Goal: Task Accomplishment & Management: Complete application form

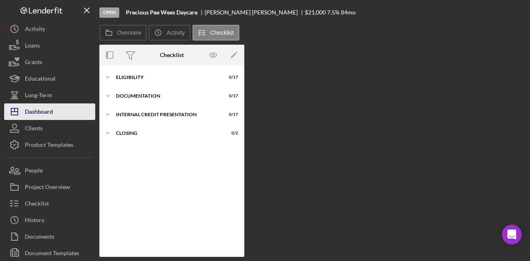
click at [40, 111] on div "Dashboard" at bounding box center [39, 112] width 28 height 19
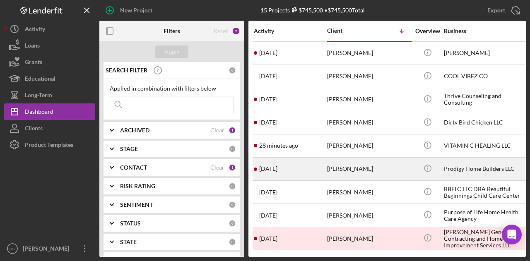
click at [381, 168] on div "[PERSON_NAME]" at bounding box center [368, 169] width 83 height 22
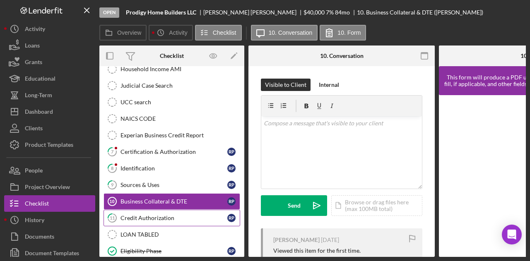
scroll to position [194, 0]
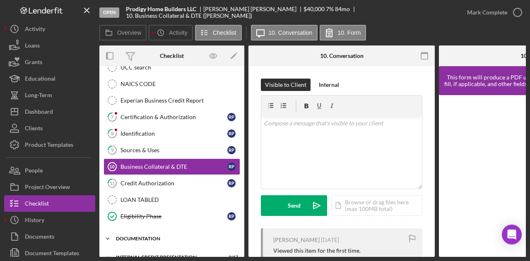
click at [152, 236] on div "documentation" at bounding box center [175, 238] width 118 height 5
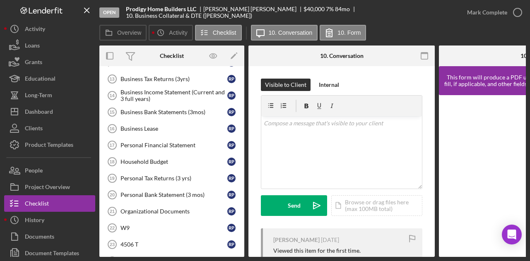
scroll to position [428, 0]
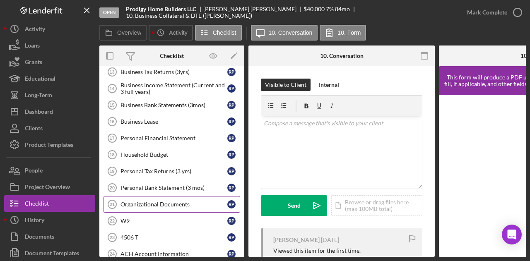
click at [149, 201] on div "Organizational Documents" at bounding box center [173, 204] width 107 height 7
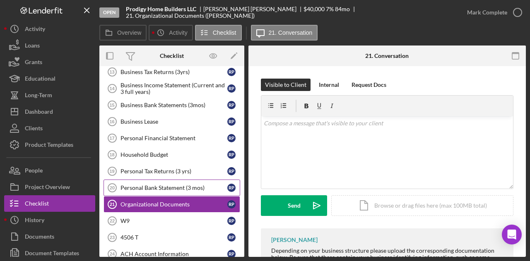
click at [173, 180] on link "Personal Bank Statement (3 mos) 20 Personal Bank Statement (3 mos) R P" at bounding box center [171, 188] width 137 height 17
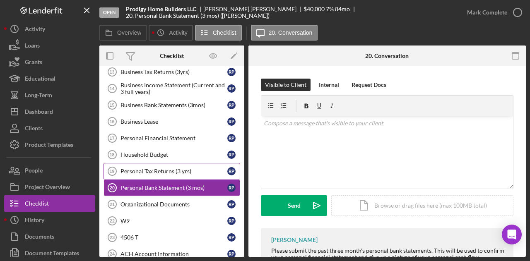
click at [164, 168] on div "Personal Tax Returns (3 yrs)" at bounding box center [173, 171] width 107 height 7
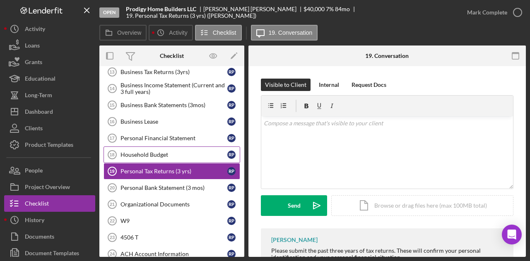
click at [159, 152] on div "Household Budget" at bounding box center [173, 155] width 107 height 7
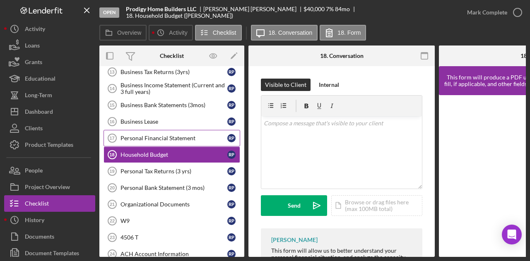
click at [149, 135] on div "Personal Financial Statement" at bounding box center [173, 138] width 107 height 7
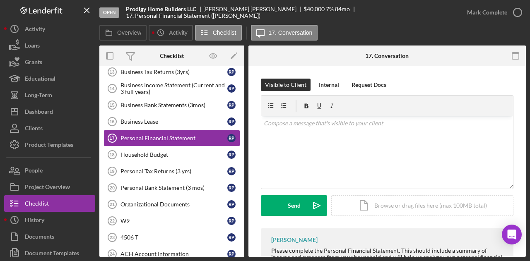
drag, startPoint x: 241, startPoint y: 212, endPoint x: 238, endPoint y: 185, distance: 26.6
click at [238, 185] on div "Timesheet- Submit Hours Timesheet- Submit Hours Business History (DSCR) 12 Busi…" at bounding box center [171, 157] width 145 height 286
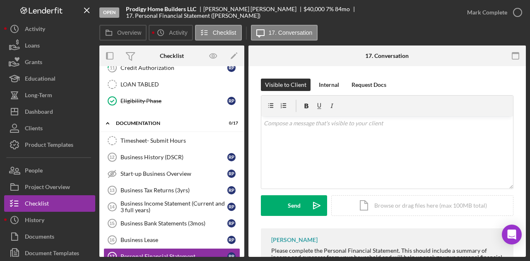
scroll to position [308, 0]
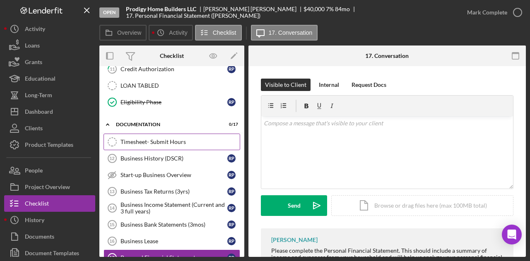
click at [156, 139] on div "Timesheet- Submit Hours" at bounding box center [179, 142] width 119 height 7
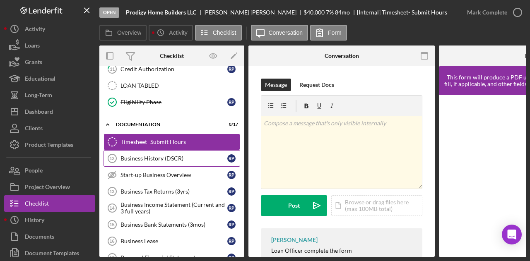
click at [156, 155] on div "Business History (DSCR)" at bounding box center [173, 158] width 107 height 7
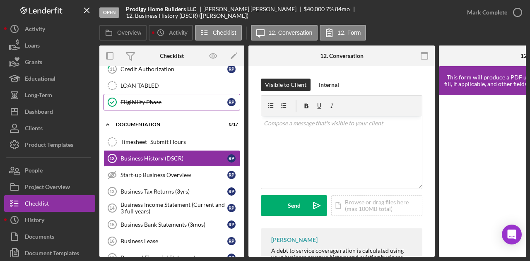
click at [144, 99] on div "Eligibility Phase" at bounding box center [173, 102] width 107 height 7
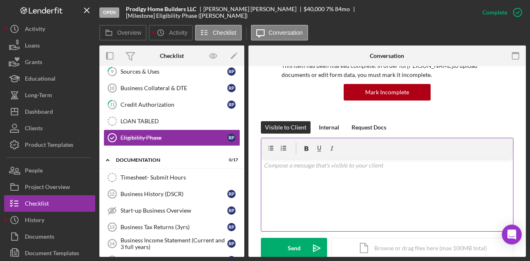
scroll to position [70, 0]
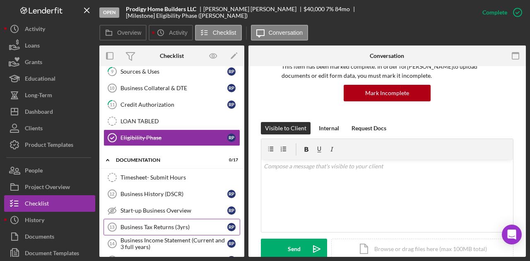
click at [139, 219] on link "Business Tax Returns (3yrs) 13 Business Tax Returns (3yrs) R P" at bounding box center [171, 227] width 137 height 17
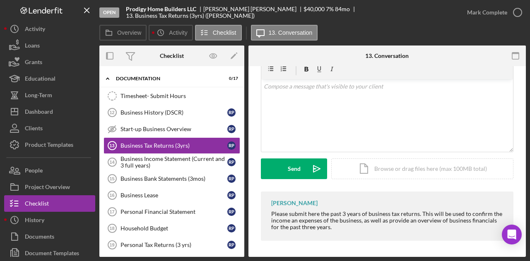
scroll to position [344, 0]
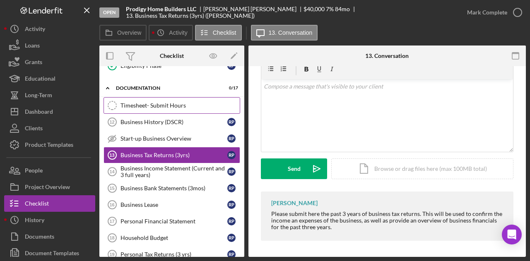
click at [142, 102] on div "Timesheet- Submit Hours" at bounding box center [179, 105] width 119 height 7
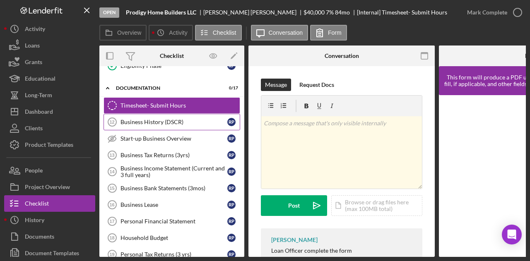
click at [141, 119] on div "Business History (DSCR)" at bounding box center [173, 122] width 107 height 7
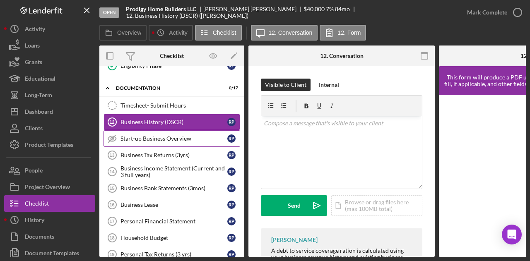
click at [141, 135] on div "Start-up Business Overview" at bounding box center [173, 138] width 107 height 7
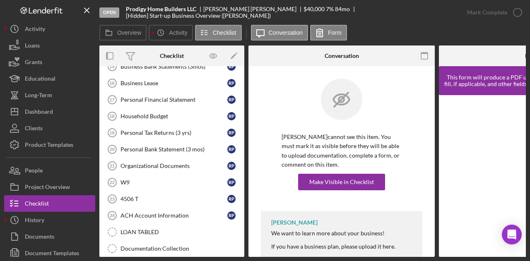
scroll to position [485, 0]
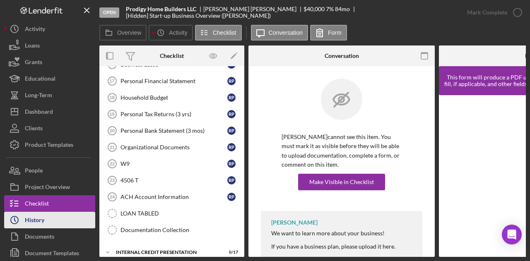
click at [60, 219] on button "Icon/History History" at bounding box center [49, 220] width 91 height 17
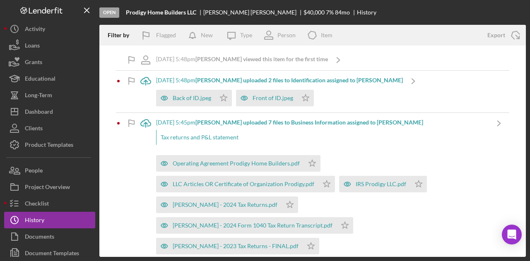
click at [304, 123] on b "[PERSON_NAME] uploaded 7 files to Business Information assigned to [PERSON_NAME]" at bounding box center [309, 122] width 228 height 7
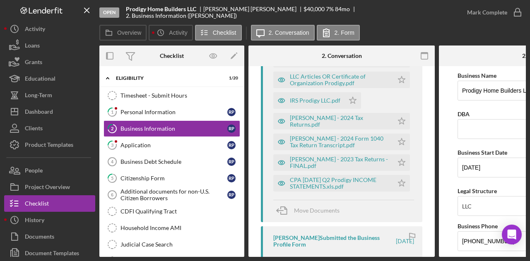
scroll to position [220, 0]
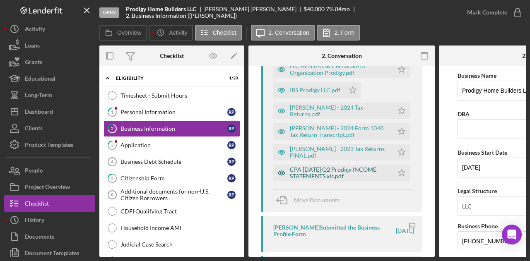
click at [332, 168] on div "CPA [DATE] Q2 Prodigy INCOME STATEMENTS.xls.pdf" at bounding box center [339, 172] width 99 height 13
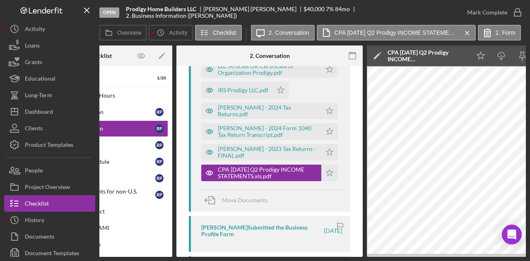
scroll to position [0, 48]
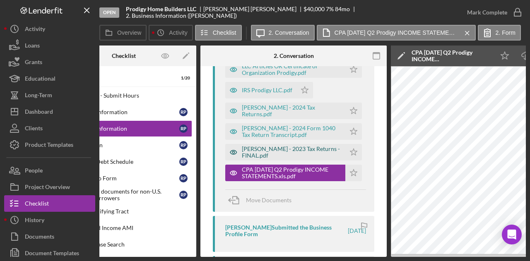
click at [249, 157] on div "[PERSON_NAME] - 2023 Tax Returns - FINAL.pdf" at bounding box center [291, 152] width 99 height 13
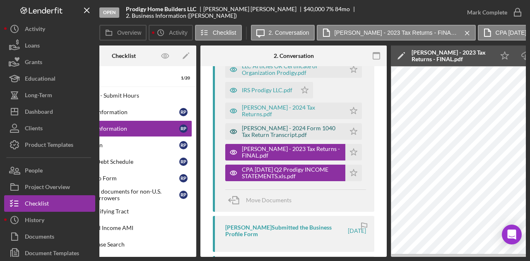
click at [276, 132] on div "[PERSON_NAME] - 2024 Form 1040 Tax Return Transcript.pdf" at bounding box center [291, 131] width 99 height 13
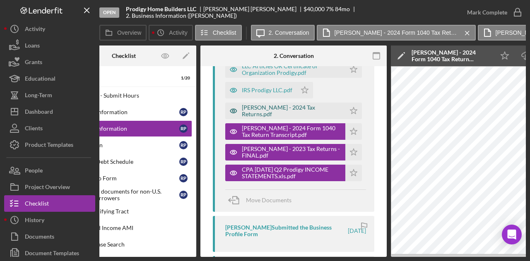
click at [267, 109] on div "[PERSON_NAME] - 2024 Tax Returns.pdf" at bounding box center [291, 110] width 99 height 13
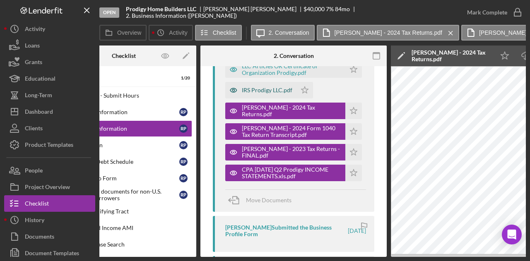
click at [259, 89] on div "IRS Prodigy LLC.pdf" at bounding box center [267, 90] width 51 height 7
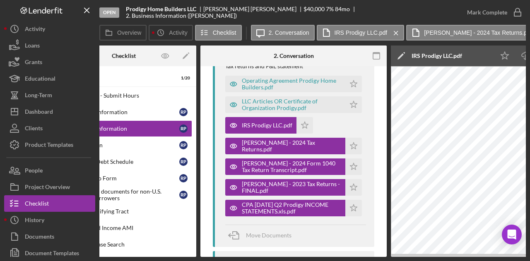
scroll to position [127, 0]
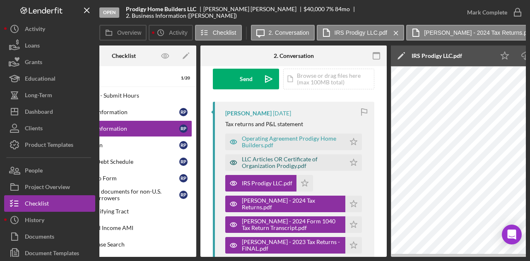
click at [276, 159] on div "LLC Articles OR Certificate of Organization Prodigy.pdf" at bounding box center [291, 162] width 99 height 13
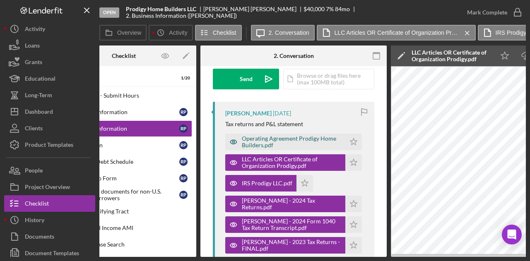
click at [267, 143] on div "Operating Agreement Prodigy Home Builders.pdf" at bounding box center [291, 141] width 99 height 13
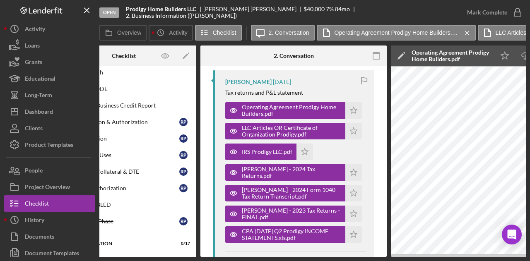
scroll to position [0, 0]
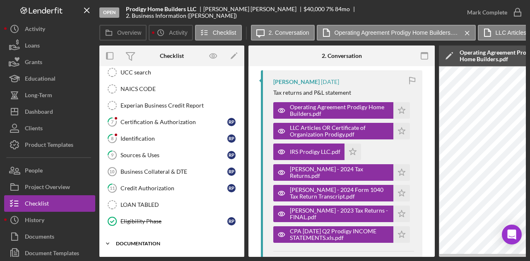
click at [111, 236] on icon "Icon/Expander" at bounding box center [107, 244] width 17 height 17
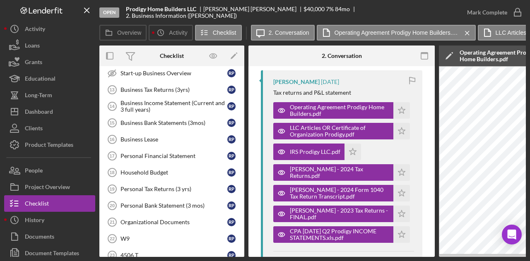
scroll to position [406, 0]
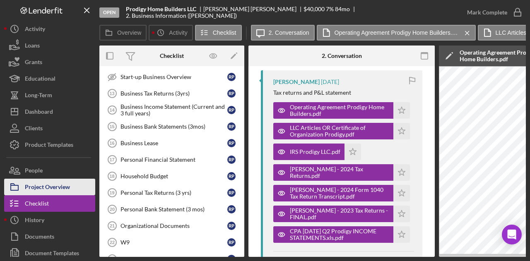
click at [55, 188] on div "Project Overview" at bounding box center [47, 188] width 45 height 19
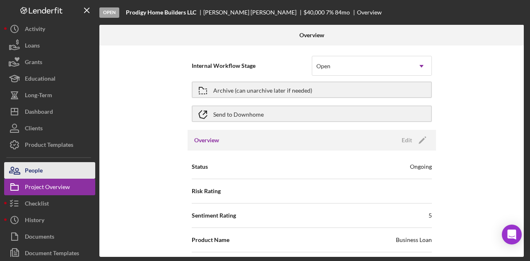
click at [33, 168] on div "People" at bounding box center [34, 171] width 18 height 19
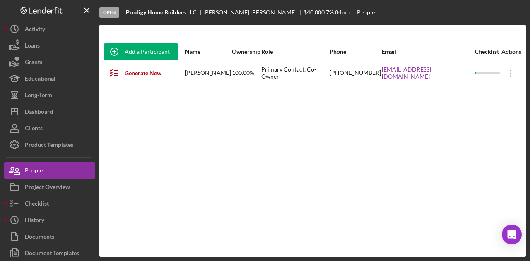
click at [305, 115] on div "Add a Participant Name Ownership Role Phone Email Checklist Actions Generate Ne…" at bounding box center [312, 140] width 426 height 199
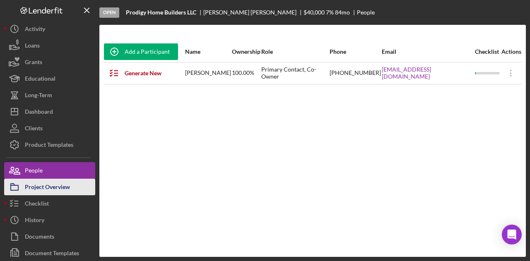
click at [65, 181] on div "Project Overview" at bounding box center [47, 188] width 45 height 19
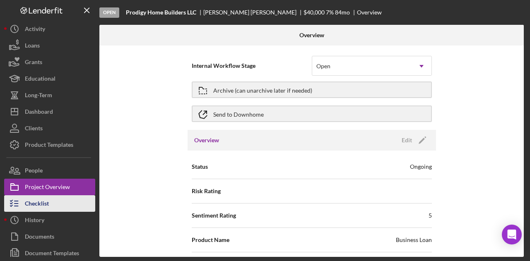
click at [36, 203] on div "Checklist" at bounding box center [37, 204] width 24 height 19
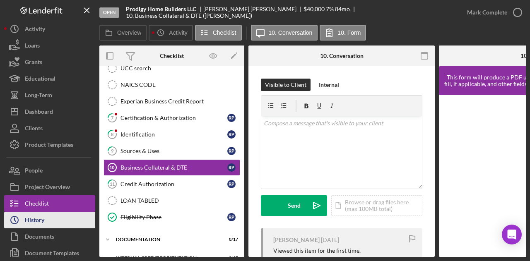
scroll to position [194, 0]
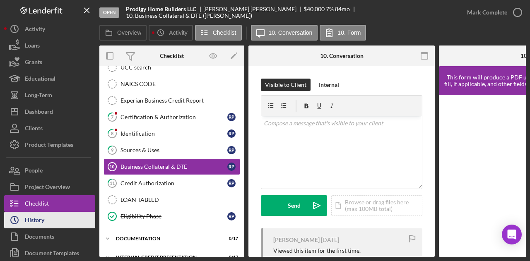
drag, startPoint x: 36, startPoint y: 203, endPoint x: 41, endPoint y: 220, distance: 17.1
click at [41, 220] on div "Icon/History Activity Loans Grants Educational Long-Term Icon/Dashboard Dashboa…" at bounding box center [49, 149] width 91 height 257
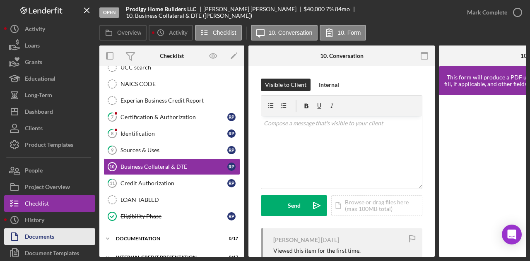
click at [54, 239] on div "Documents" at bounding box center [39, 237] width 29 height 19
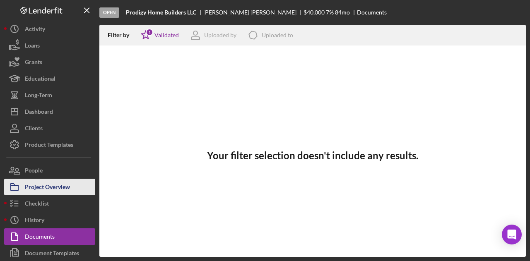
click at [42, 190] on div "Project Overview" at bounding box center [47, 188] width 45 height 19
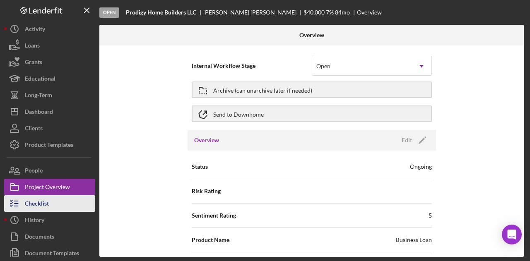
click at [23, 203] on icon "button" at bounding box center [14, 203] width 21 height 21
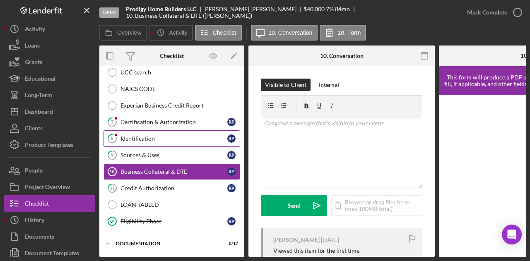
scroll to position [194, 0]
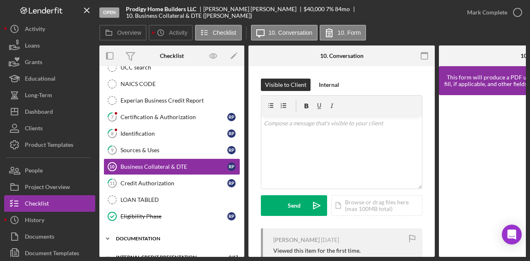
click at [146, 231] on div "Icon/Expander documentation 0 / 17" at bounding box center [171, 239] width 145 height 17
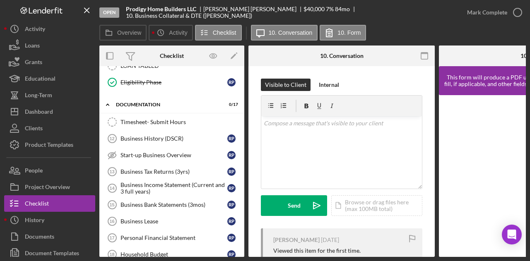
scroll to position [330, 0]
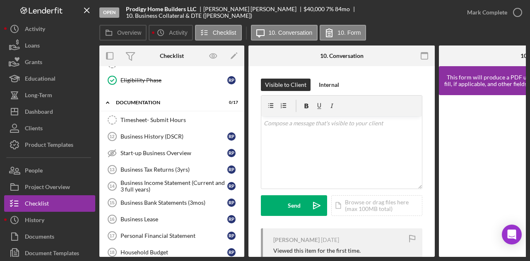
drag, startPoint x: 241, startPoint y: 199, endPoint x: 242, endPoint y: 217, distance: 17.8
click at [242, 217] on div "Icon/Expander Eligibility 1 / 20 Timesheet - Submit Hours Timesheet - Submit Ho…" at bounding box center [171, 161] width 145 height 191
drag, startPoint x: 241, startPoint y: 199, endPoint x: 243, endPoint y: 148, distance: 51.0
click at [243, 148] on div "Icon/Expander Eligibility 1 / 20 Timesheet - Submit Hours Timesheet - Submit Ho…" at bounding box center [171, 161] width 145 height 191
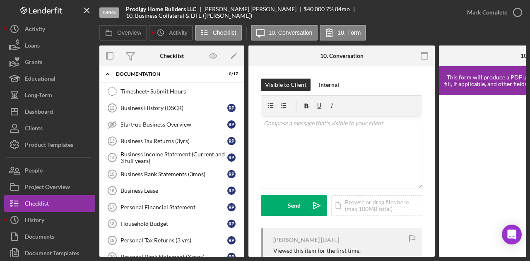
scroll to position [345, 0]
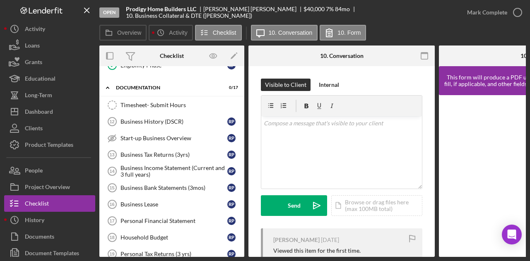
drag, startPoint x: 241, startPoint y: 197, endPoint x: 248, endPoint y: 243, distance: 46.0
click at [248, 243] on div "Overview Internal Workflow Stage Open Icon/Dropdown Arrow Archive (can unarchiv…" at bounding box center [312, 152] width 426 height 212
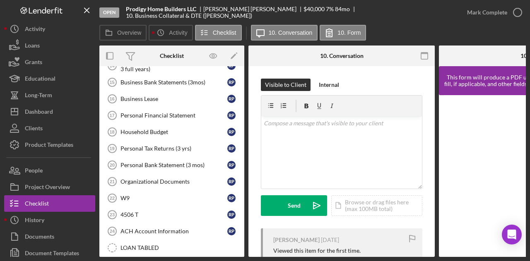
scroll to position [436, 0]
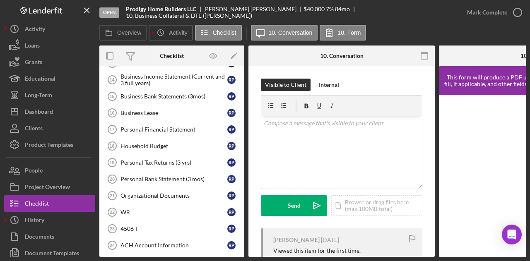
drag, startPoint x: 244, startPoint y: 219, endPoint x: 243, endPoint y: 192, distance: 26.1
click at [243, 192] on div "Overview Internal Workflow Stage Open Icon/Dropdown Arrow Archive (can unarchiv…" at bounding box center [312, 152] width 426 height 212
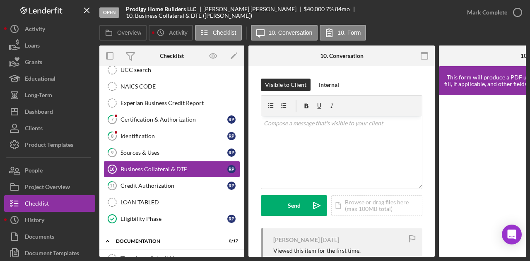
scroll to position [194, 0]
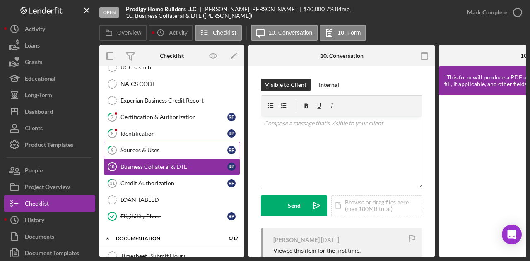
click at [137, 147] on div "Sources & Uses" at bounding box center [173, 150] width 107 height 7
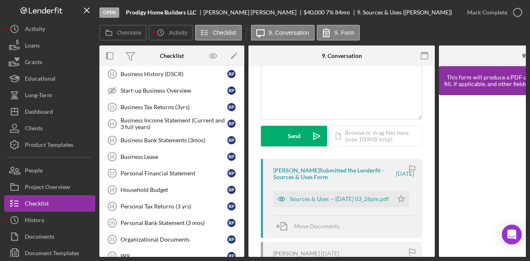
scroll to position [388, 0]
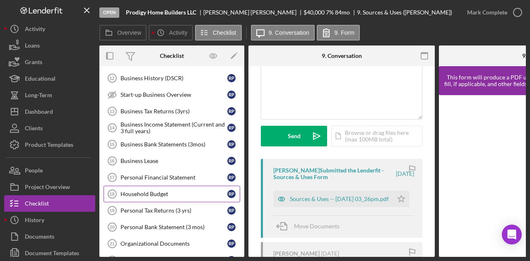
click at [151, 191] on div "Household Budget" at bounding box center [173, 194] width 107 height 7
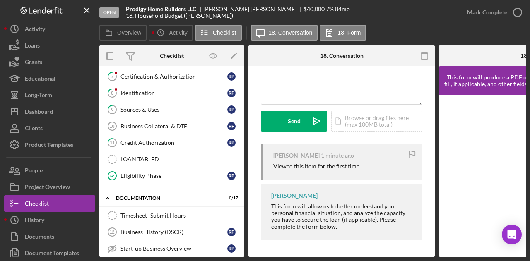
scroll to position [208, 0]
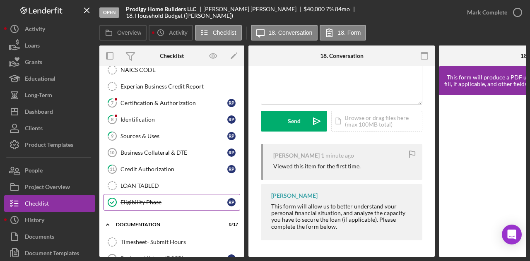
click at [142, 199] on div "Eligibility Phase" at bounding box center [173, 202] width 107 height 7
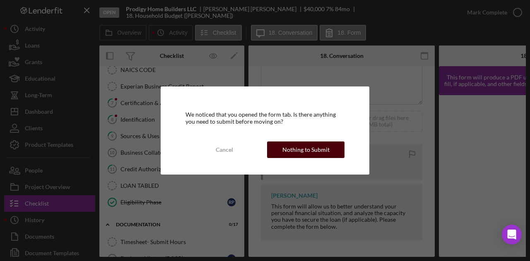
click at [305, 151] on div "Nothing to Submit" at bounding box center [305, 150] width 47 height 17
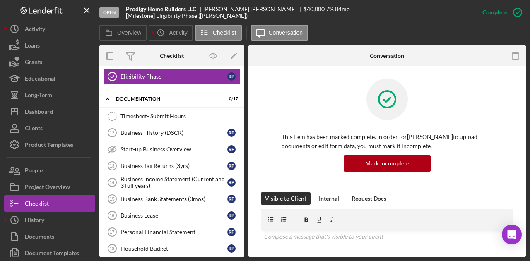
scroll to position [373, 0]
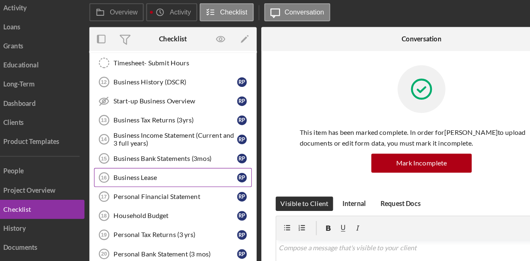
click at [213, 174] on link "Business Lease 16 Business Lease R P" at bounding box center [171, 176] width 137 height 17
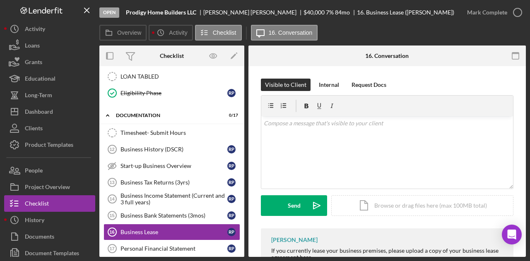
scroll to position [315, 0]
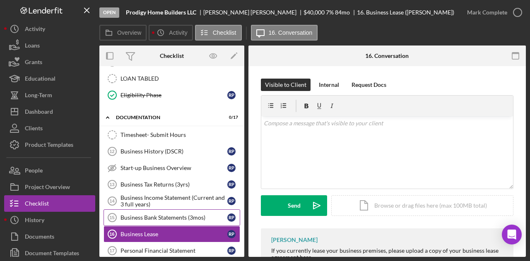
click at [174, 214] on div "Business Bank Statements (3mos)" at bounding box center [173, 217] width 107 height 7
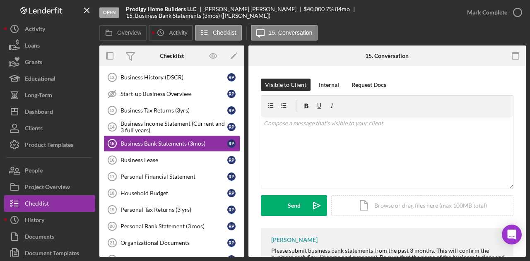
scroll to position [394, 0]
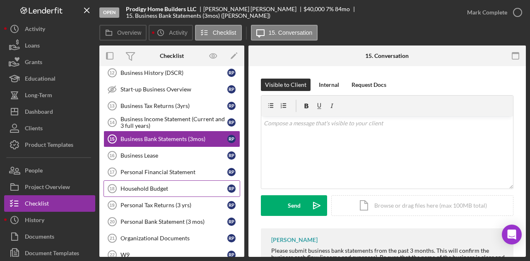
click at [146, 187] on link "Household Budget 18 Household Budget R P" at bounding box center [171, 188] width 137 height 17
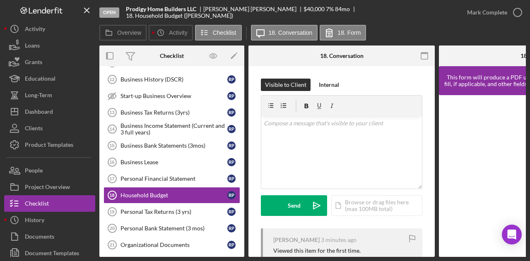
scroll to position [387, 0]
drag, startPoint x: 332, startPoint y: 257, endPoint x: 363, endPoint y: 260, distance: 30.4
click at [363, 260] on div "Open Prodigy Home Builders LLC [PERSON_NAME] $40,000 $40,000 7 % 84 mo 18. Hous…" at bounding box center [265, 130] width 530 height 261
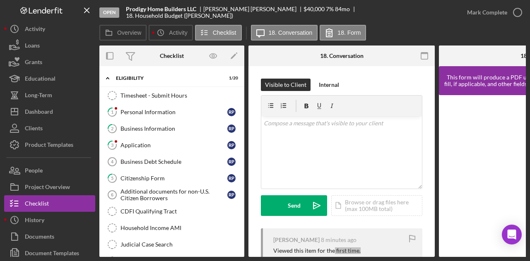
scroll to position [485, 0]
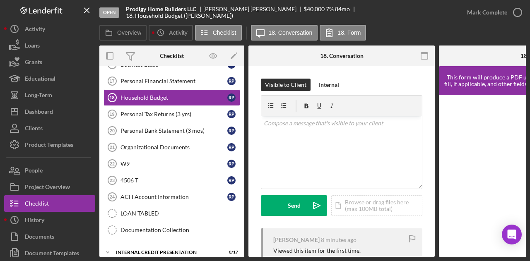
click at [366, 245] on div "[PERSON_NAME] 8 minutes ago Viewed this item for the first time." at bounding box center [341, 246] width 161 height 36
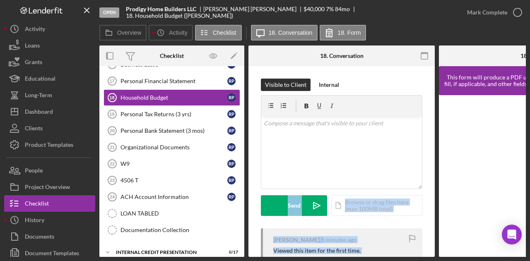
scroll to position [86, 0]
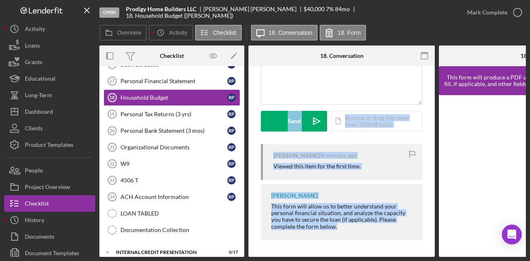
drag, startPoint x: 431, startPoint y: 183, endPoint x: 418, endPoint y: 281, distance: 99.0
click at [418, 261] on html "Open Prodigy Home Builders LLC [PERSON_NAME] $40,000 $40,000 7 % 84 mo 18. Hous…" at bounding box center [265, 130] width 530 height 261
